Goal: Find specific page/section: Find specific page/section

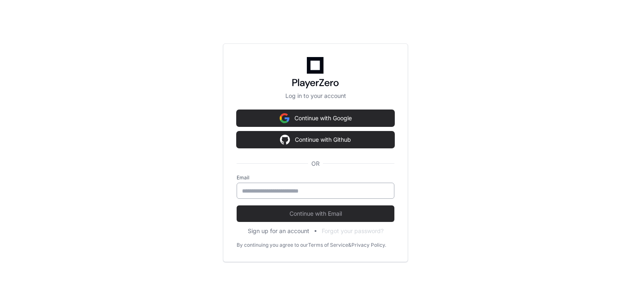
click at [262, 185] on div at bounding box center [316, 190] width 158 height 16
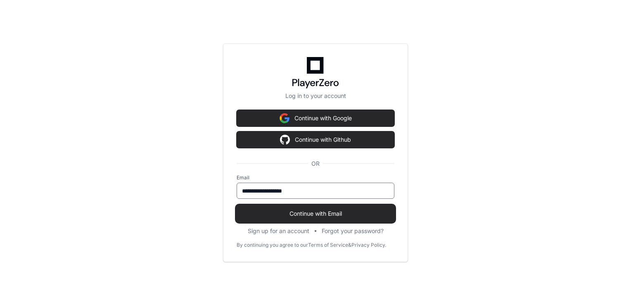
type input "**********"
click at [309, 216] on span "Continue with Email" at bounding box center [316, 213] width 158 height 8
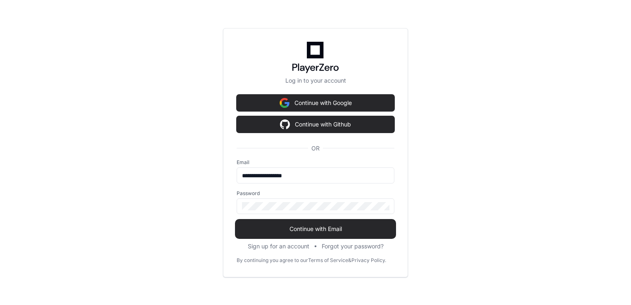
click at [317, 224] on button "Continue with Email" at bounding box center [316, 228] width 158 height 17
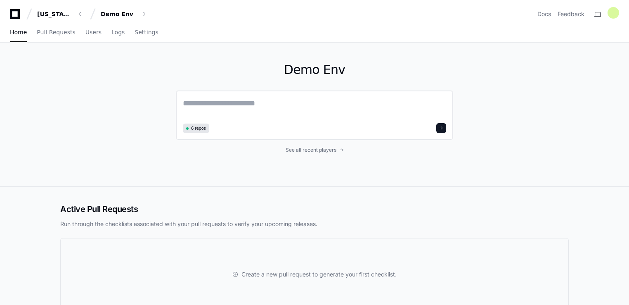
click at [200, 128] on span "6 repos" at bounding box center [198, 128] width 15 height 6
click at [195, 128] on span "6 repos" at bounding box center [198, 128] width 15 height 6
drag, startPoint x: 195, startPoint y: 128, endPoint x: 183, endPoint y: 178, distance: 51.0
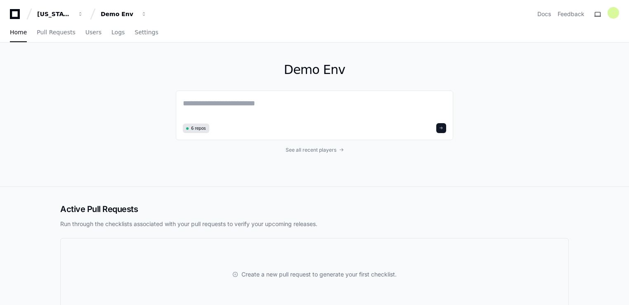
click at [183, 181] on div "Demo Env 6 repos See all recent players" at bounding box center [314, 115] width 277 height 144
click at [195, 128] on span "6 repos" at bounding box center [198, 128] width 15 height 6
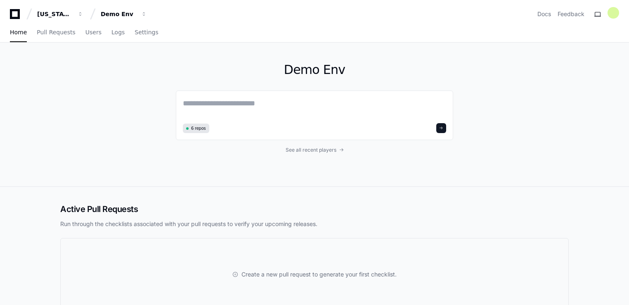
drag, startPoint x: 195, startPoint y: 128, endPoint x: 188, endPoint y: 165, distance: 37.3
click at [188, 165] on div "Demo Env 6 repos See all recent players" at bounding box center [314, 115] width 277 height 144
